Goal: Check status

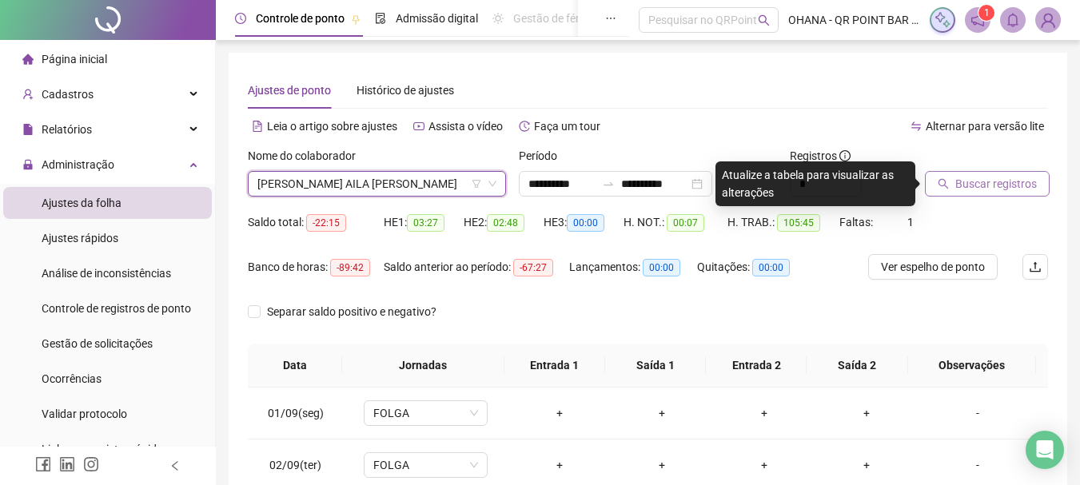
click at [973, 177] on span "Buscar registros" at bounding box center [996, 184] width 82 height 18
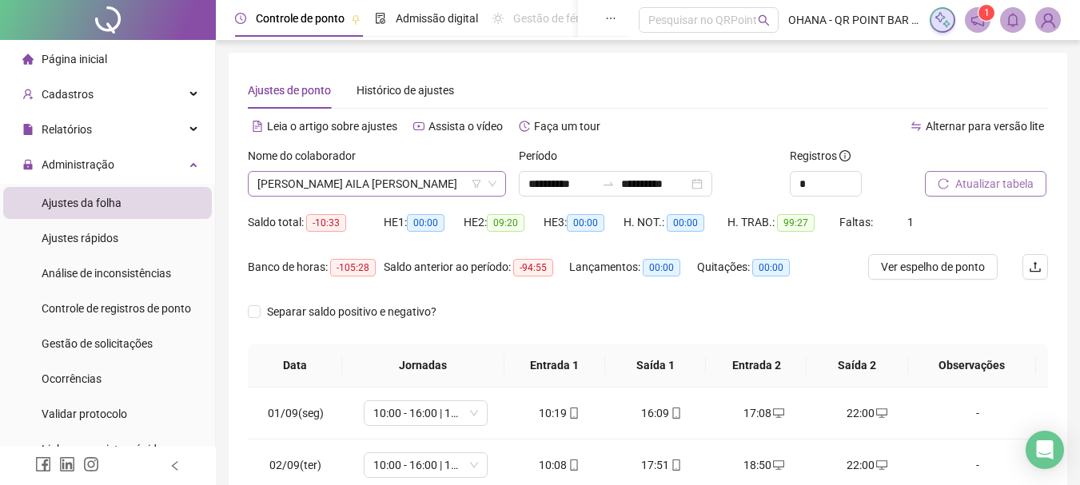
click at [432, 178] on span "[PERSON_NAME] AILA [PERSON_NAME]" at bounding box center [376, 184] width 239 height 24
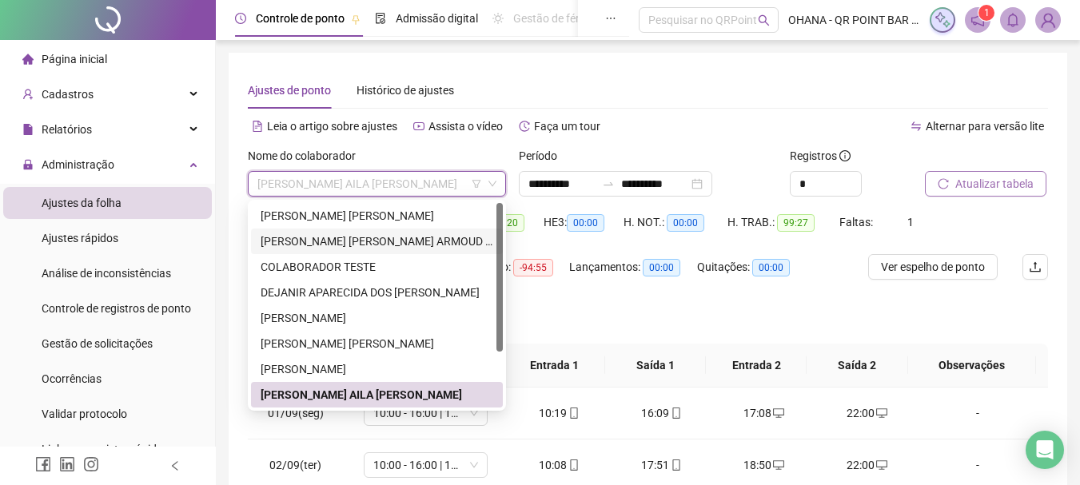
click at [366, 236] on div "[PERSON_NAME] [PERSON_NAME] ARMOUD DO [PERSON_NAME]" at bounding box center [377, 242] width 233 height 18
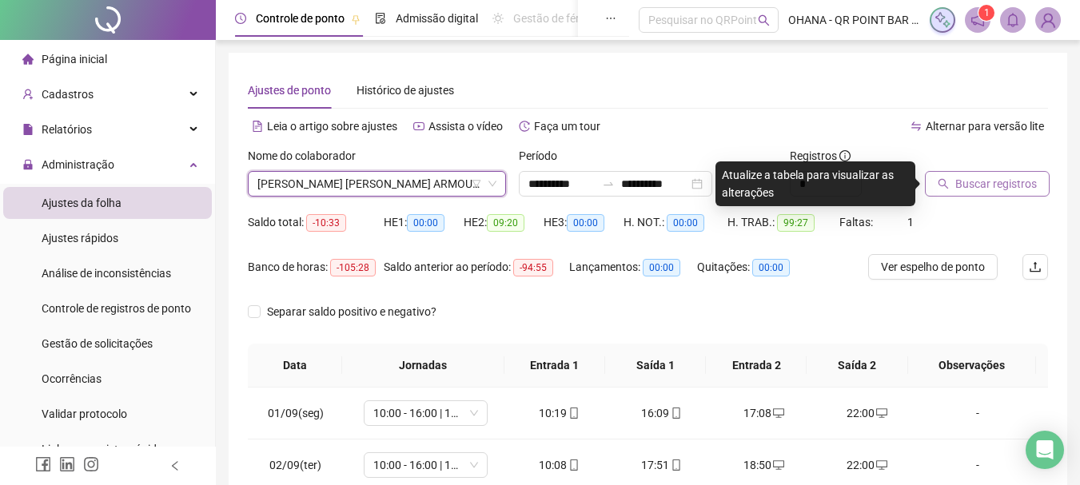
click at [1020, 183] on span "Buscar registros" at bounding box center [996, 184] width 82 height 18
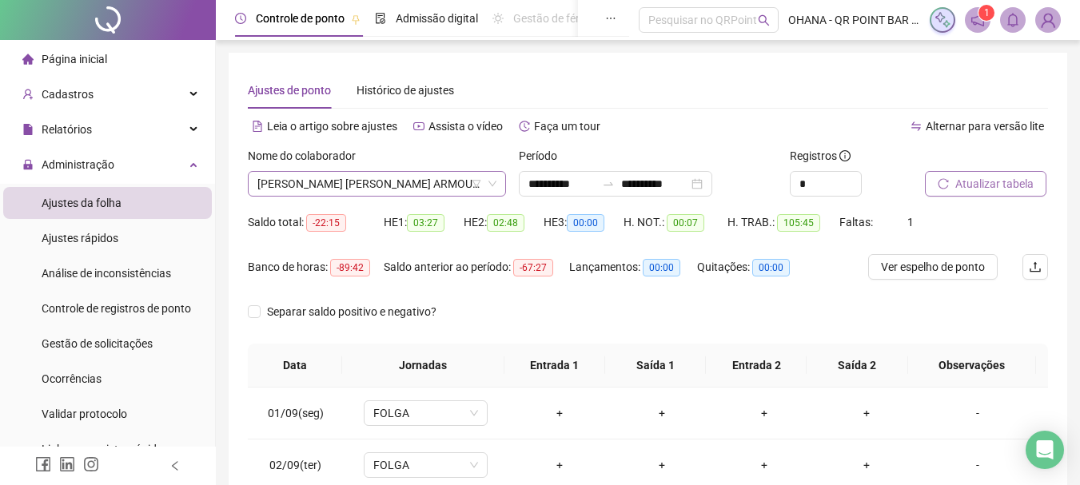
click at [408, 185] on span "[PERSON_NAME] [PERSON_NAME] ARMOUD DO [PERSON_NAME]" at bounding box center [376, 184] width 239 height 24
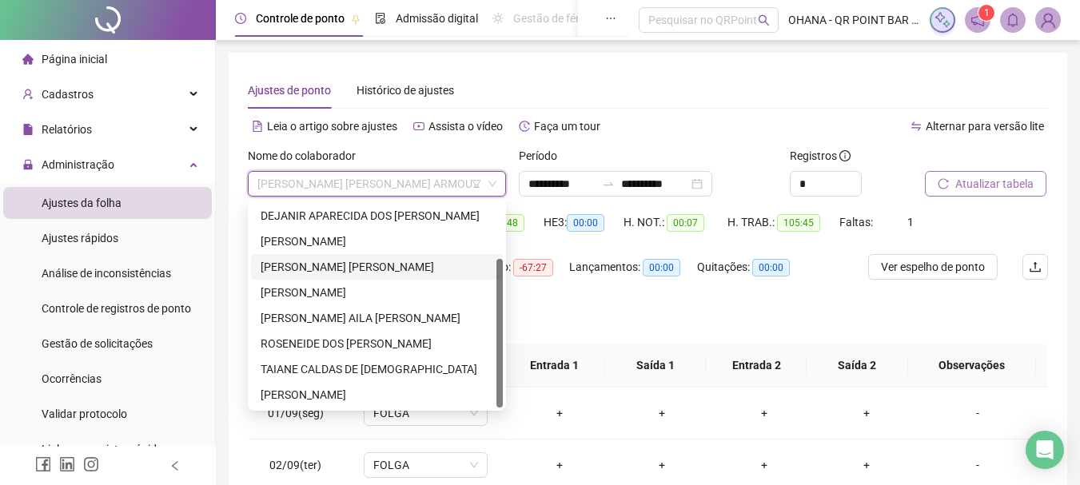
scroll to position [240, 0]
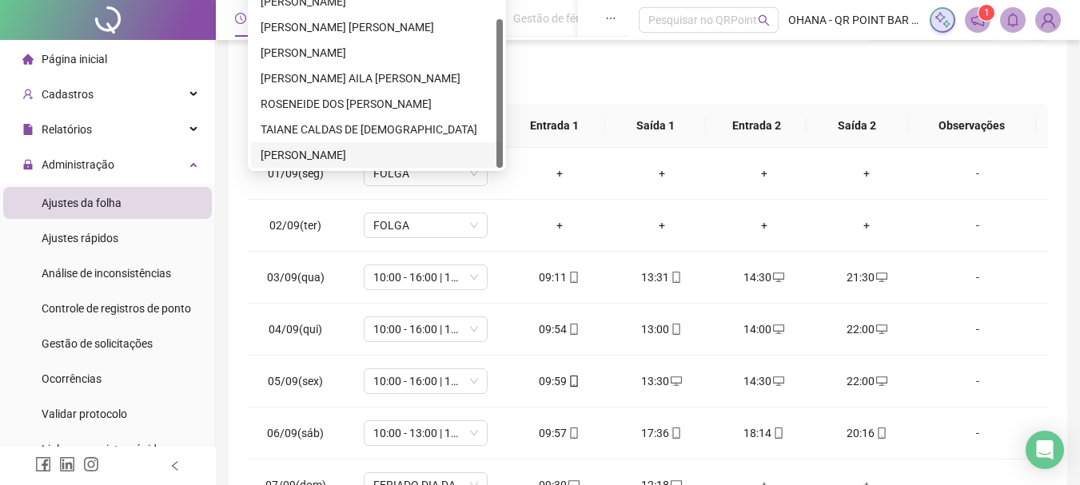
click at [298, 165] on div "[PERSON_NAME]" at bounding box center [377, 155] width 252 height 26
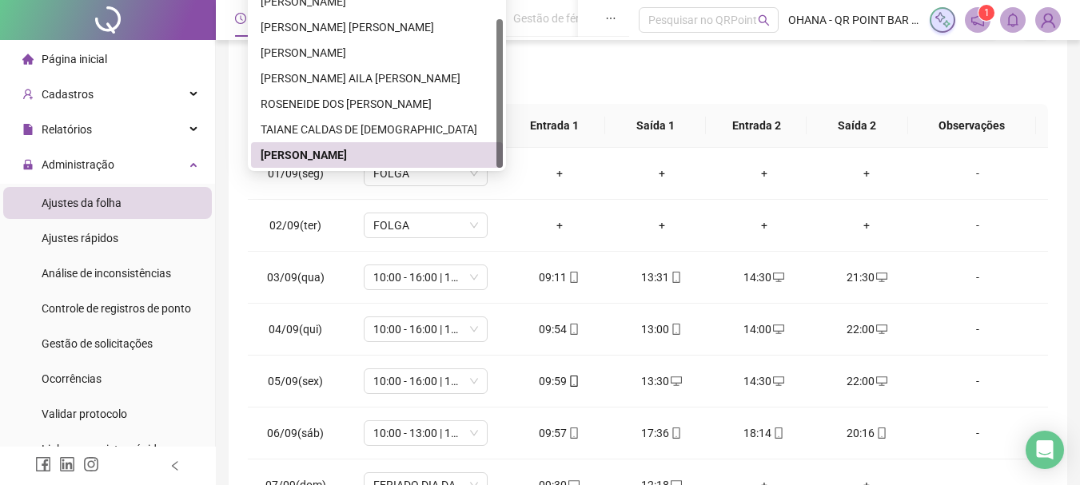
click at [358, 154] on td "FOLGA" at bounding box center [425, 174] width 165 height 52
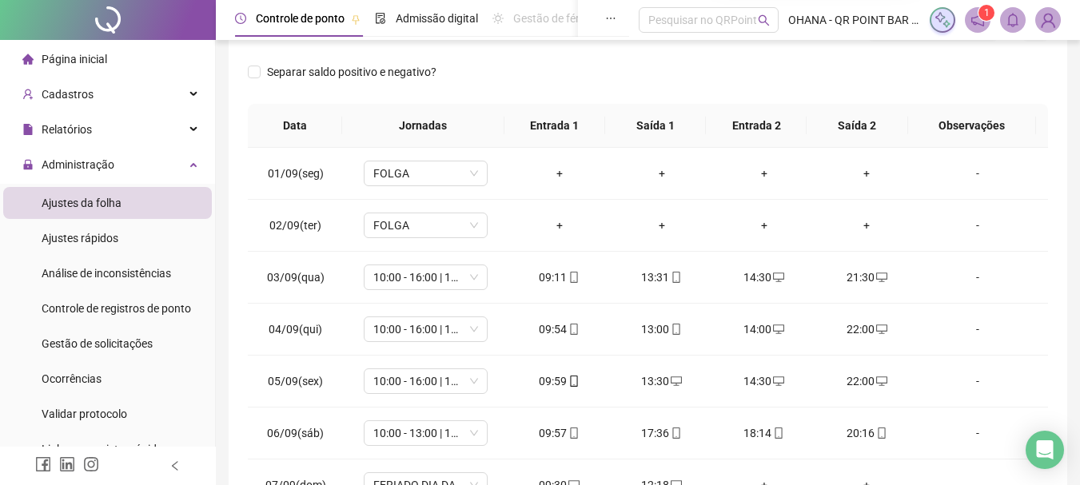
scroll to position [0, 0]
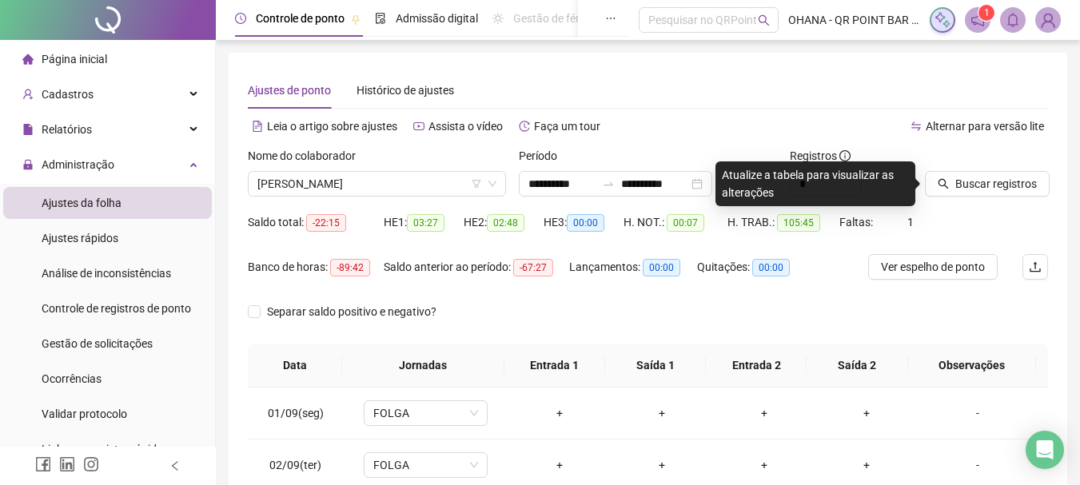
drag, startPoint x: 1014, startPoint y: 174, endPoint x: 900, endPoint y: 245, distance: 134.2
click at [1002, 179] on button "Buscar registros" at bounding box center [987, 184] width 125 height 26
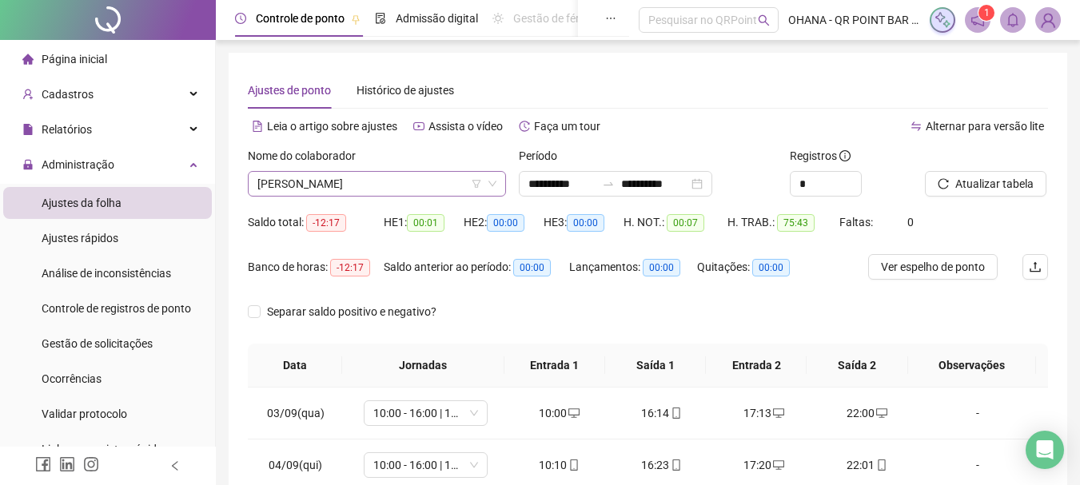
click at [335, 187] on span "[PERSON_NAME]" at bounding box center [376, 184] width 239 height 24
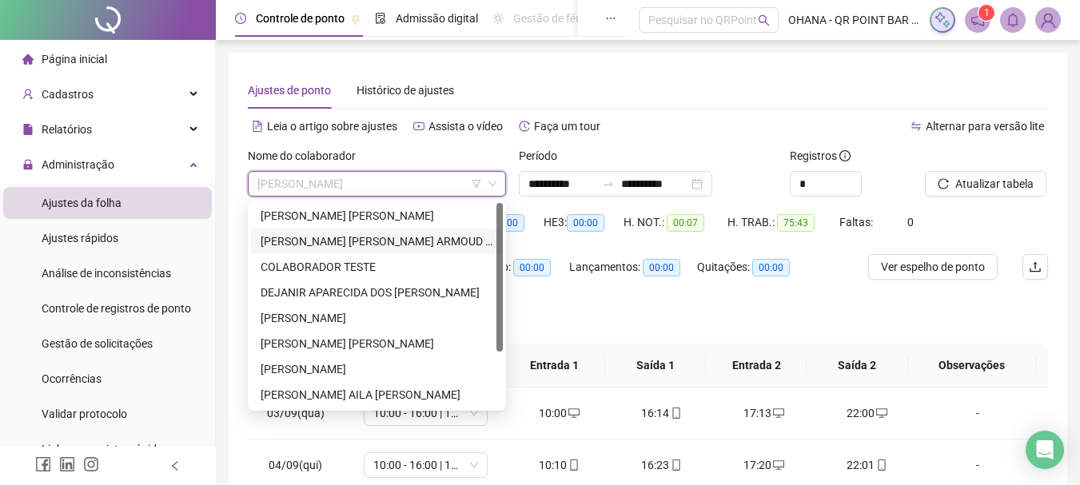
click at [378, 231] on div "[PERSON_NAME] [PERSON_NAME] ARMOUD DO [PERSON_NAME]" at bounding box center [377, 242] width 252 height 26
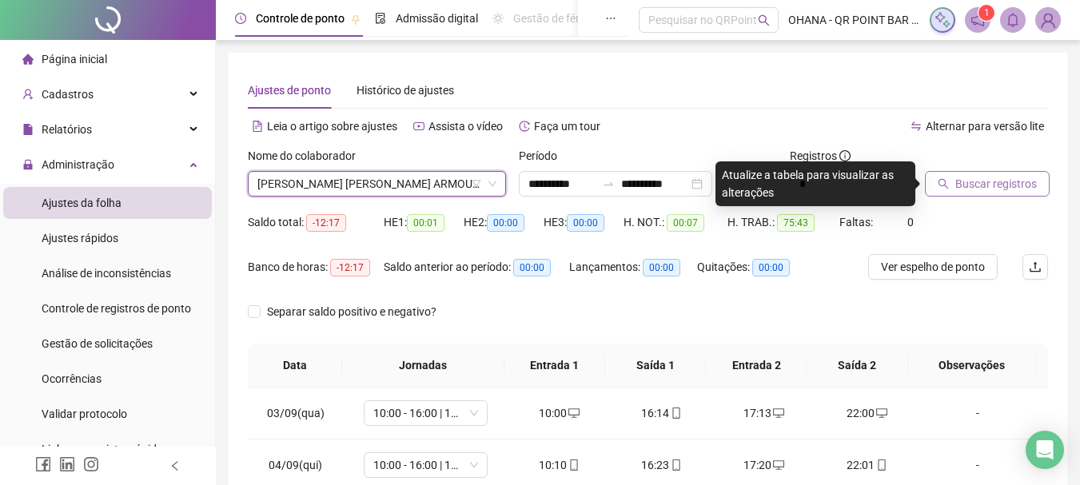
click at [964, 177] on span "Buscar registros" at bounding box center [996, 184] width 82 height 18
